Goal: Use online tool/utility: Utilize a website feature to perform a specific function

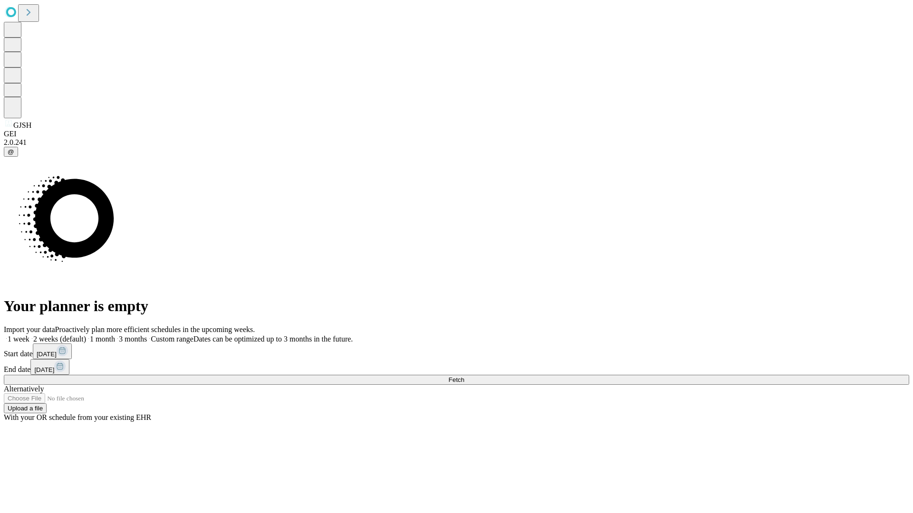
click at [464, 377] on span "Fetch" at bounding box center [456, 380] width 16 height 7
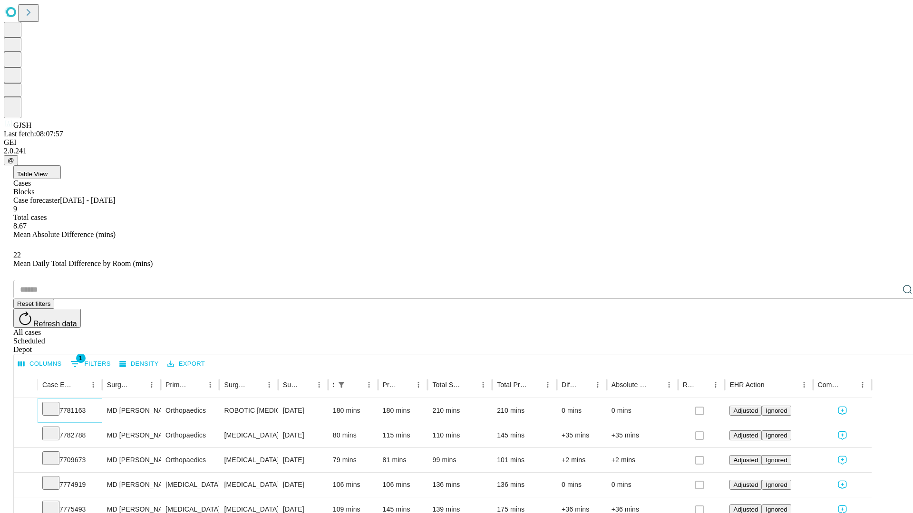
click at [56, 404] on icon at bounding box center [51, 409] width 10 height 10
